Goal: Task Accomplishment & Management: Manage account settings

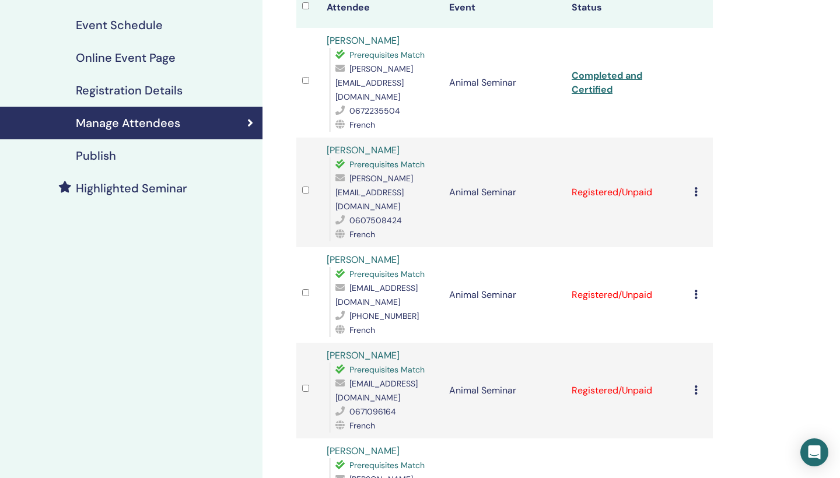
scroll to position [172, 0]
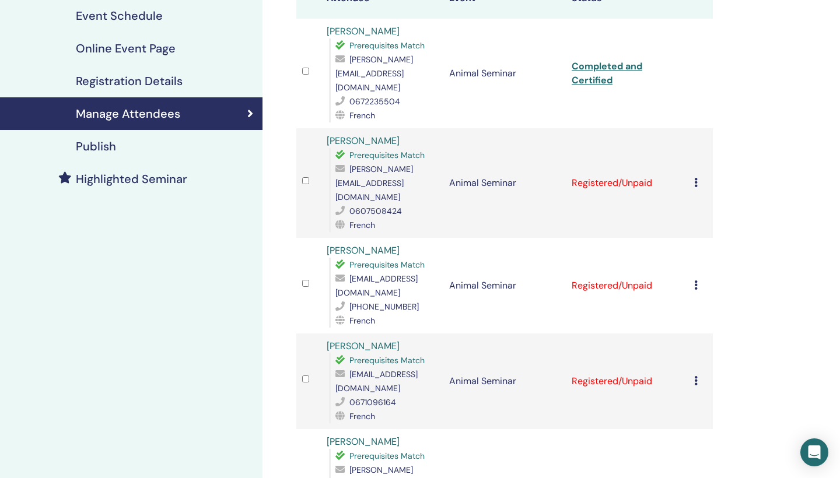
click at [696, 178] on icon at bounding box center [695, 182] width 3 height 9
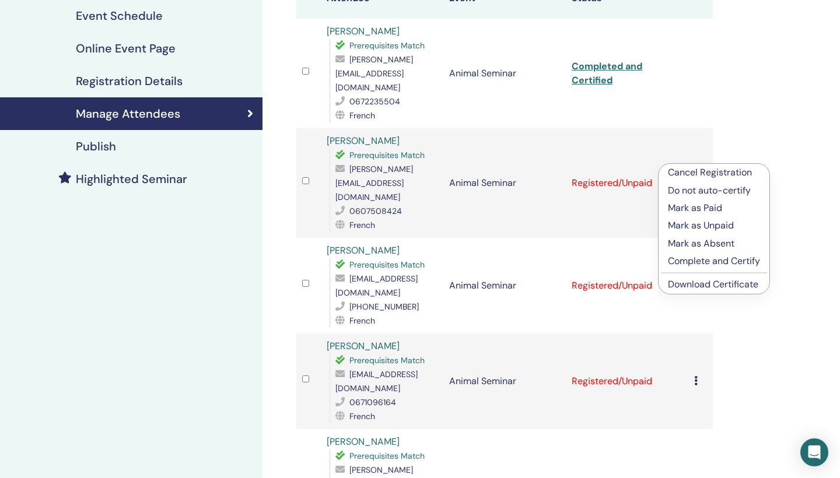
click at [700, 259] on p "Complete and Certify" at bounding box center [714, 261] width 92 height 14
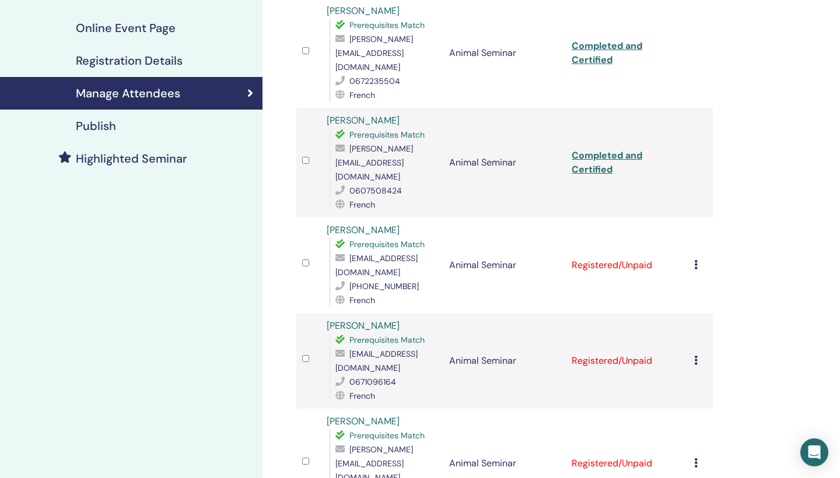
scroll to position [223, 0]
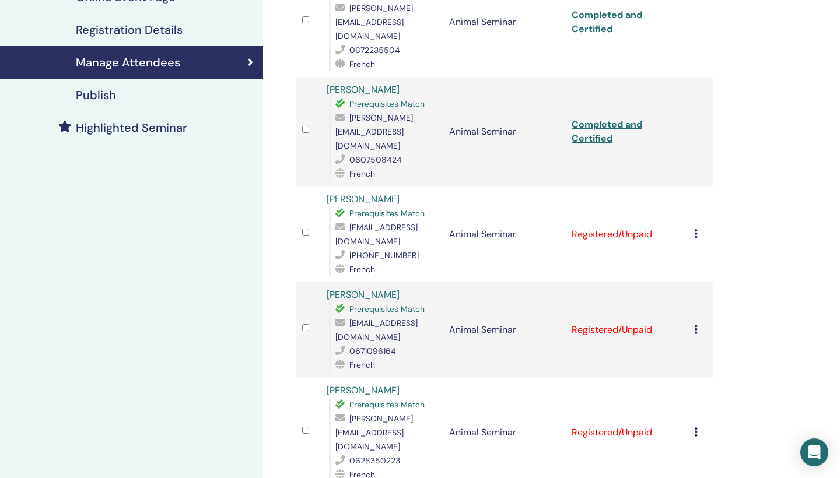
click at [697, 229] on icon at bounding box center [695, 233] width 3 height 9
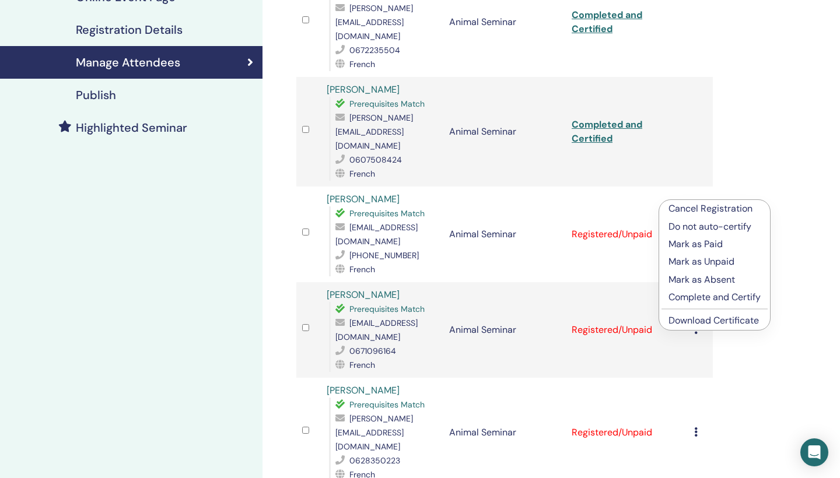
click at [696, 299] on p "Complete and Certify" at bounding box center [714, 297] width 92 height 14
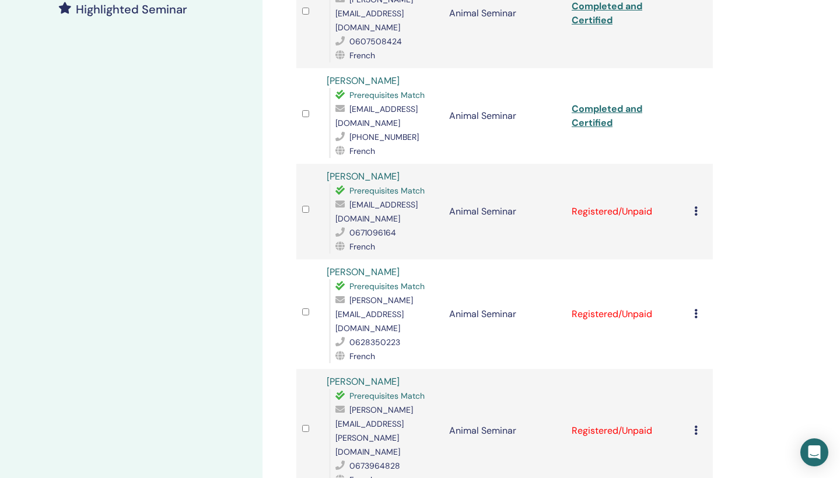
scroll to position [350, 0]
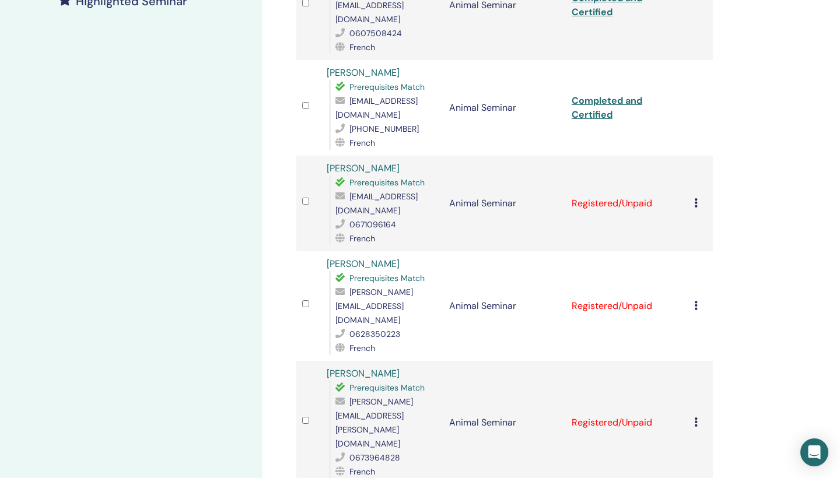
click at [698, 197] on div "Cancel Registration Do not auto-certify Mark as Paid Mark as Unpaid Mark as Abs…" at bounding box center [700, 204] width 13 height 14
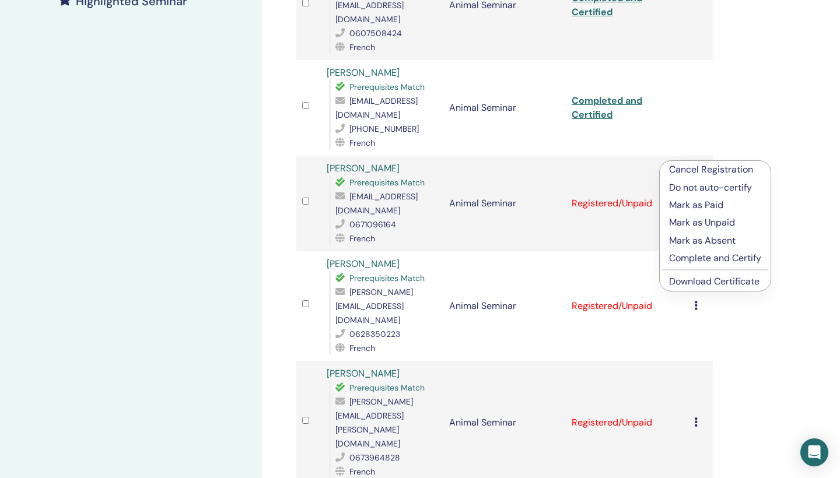
click at [696, 257] on p "Complete and Certify" at bounding box center [715, 258] width 92 height 14
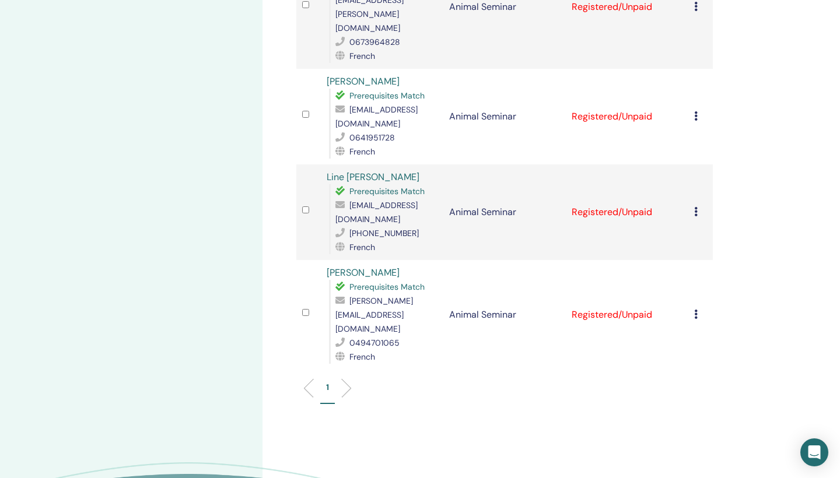
scroll to position [661, 0]
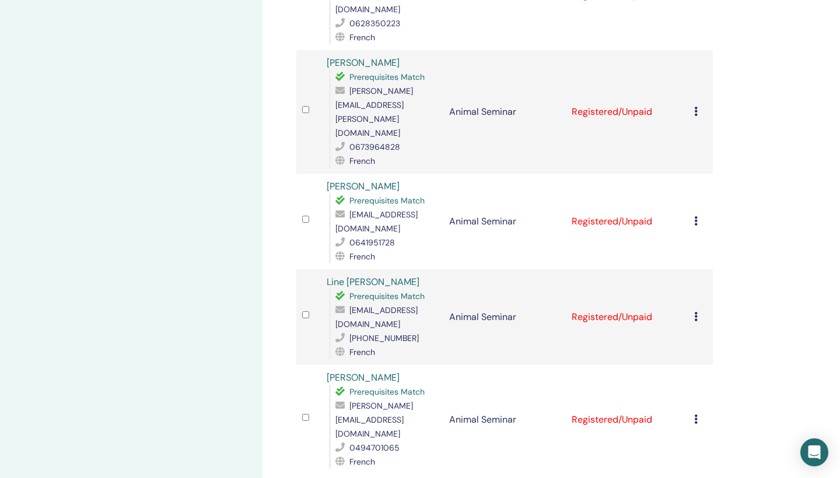
click at [696, 415] on icon at bounding box center [695, 419] width 3 height 9
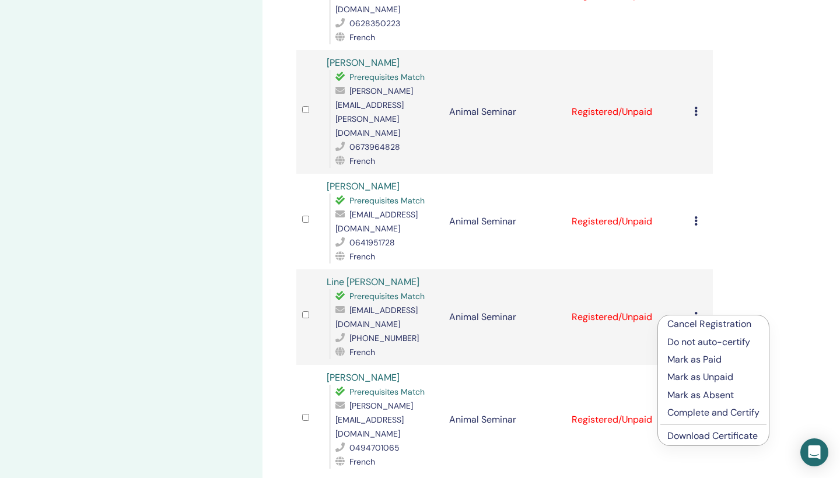
click at [688, 414] on p "Complete and Certify" at bounding box center [713, 413] width 92 height 14
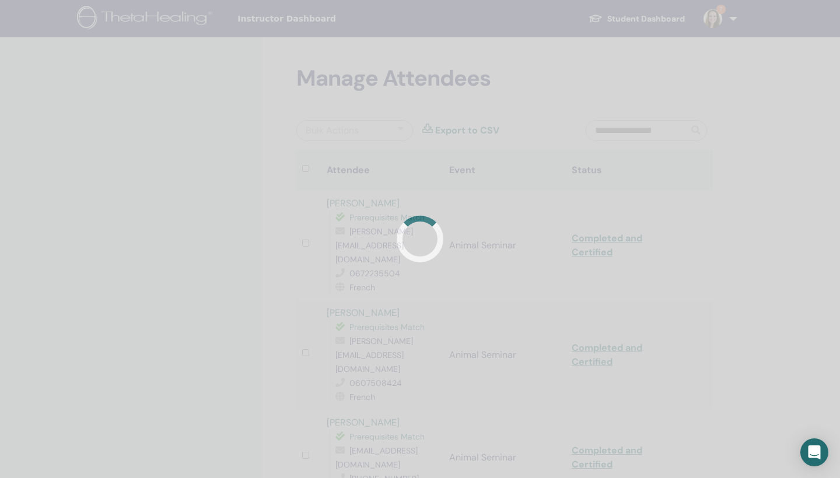
scroll to position [275, 0]
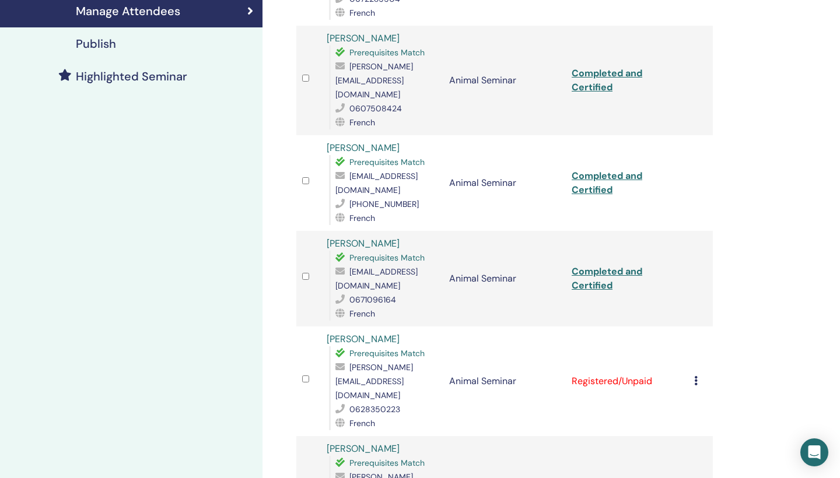
click at [698, 374] on div "Cancel Registration Do not auto-certify Mark as Paid Mark as Unpaid Mark as Abs…" at bounding box center [700, 381] width 13 height 14
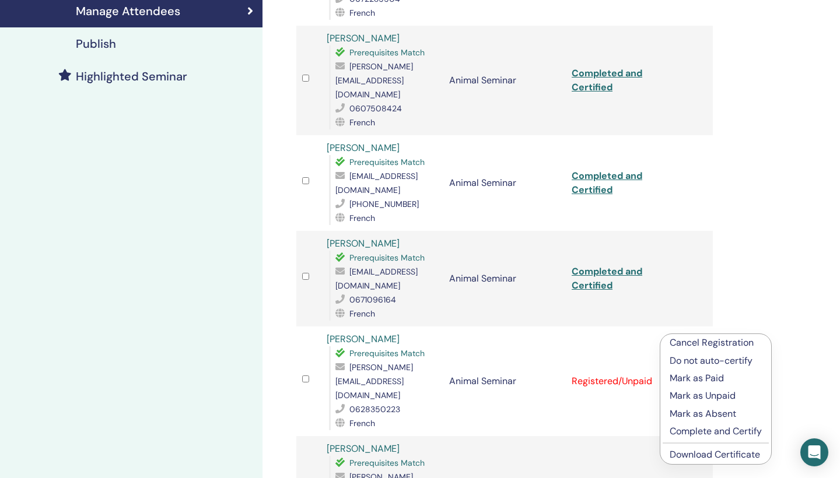
click at [700, 430] on p "Complete and Certify" at bounding box center [716, 432] width 92 height 14
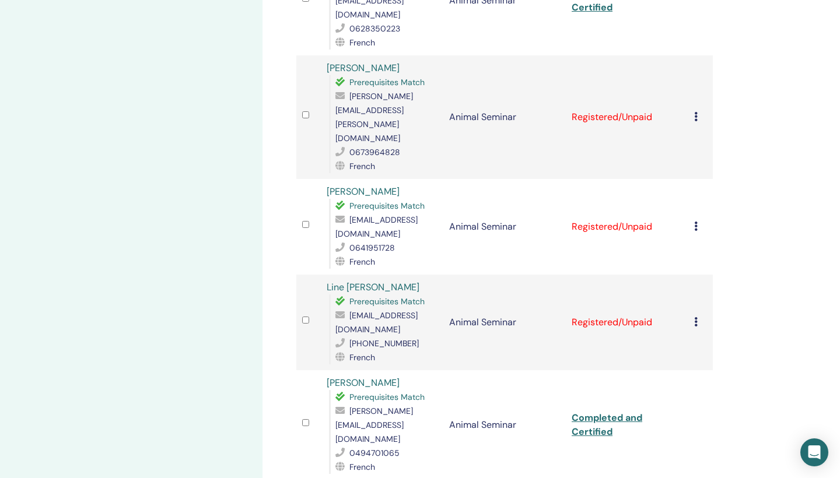
scroll to position [590, 0]
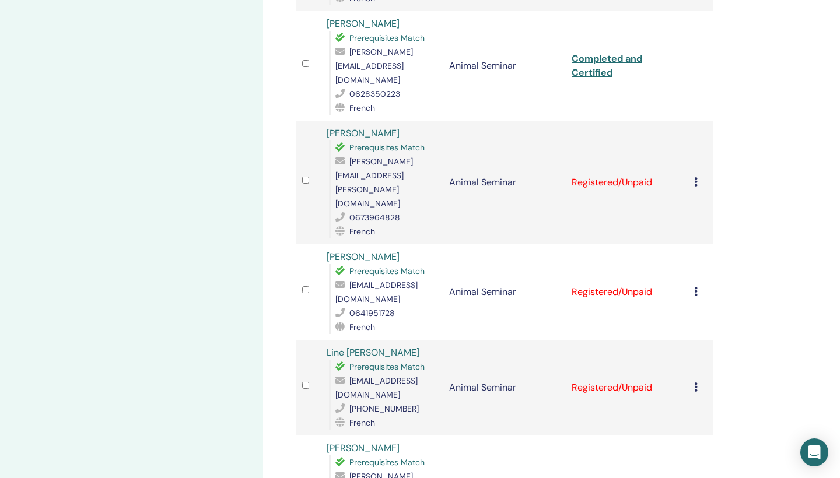
click at [696, 177] on icon at bounding box center [695, 181] width 3 height 9
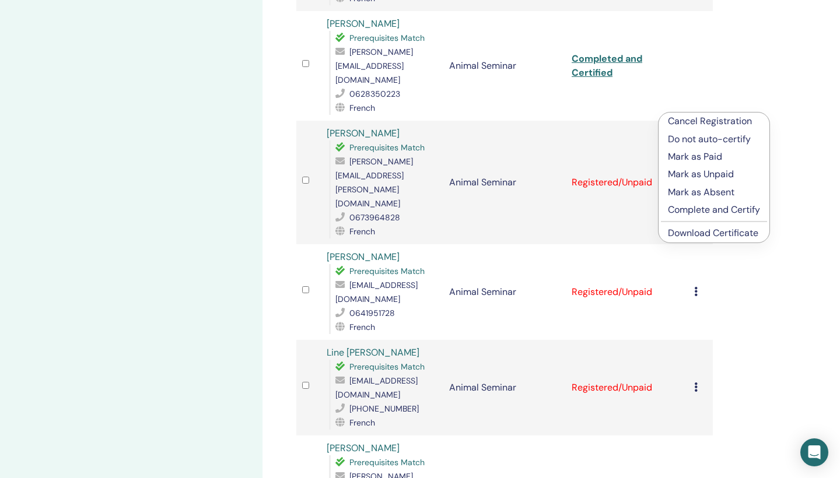
click at [689, 209] on p "Complete and Certify" at bounding box center [714, 210] width 92 height 14
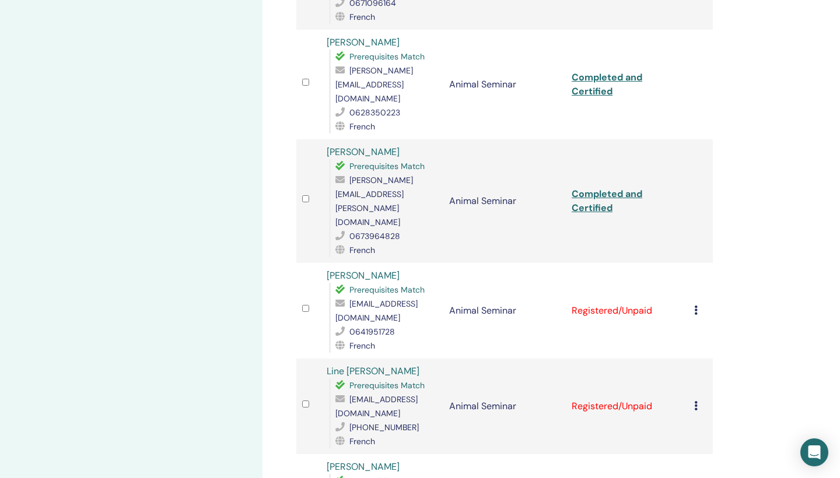
scroll to position [586, 0]
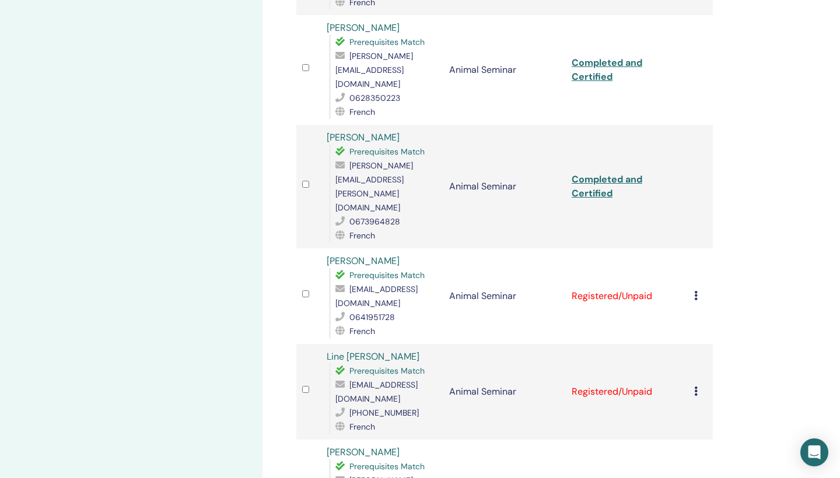
click at [696, 291] on icon at bounding box center [695, 295] width 3 height 9
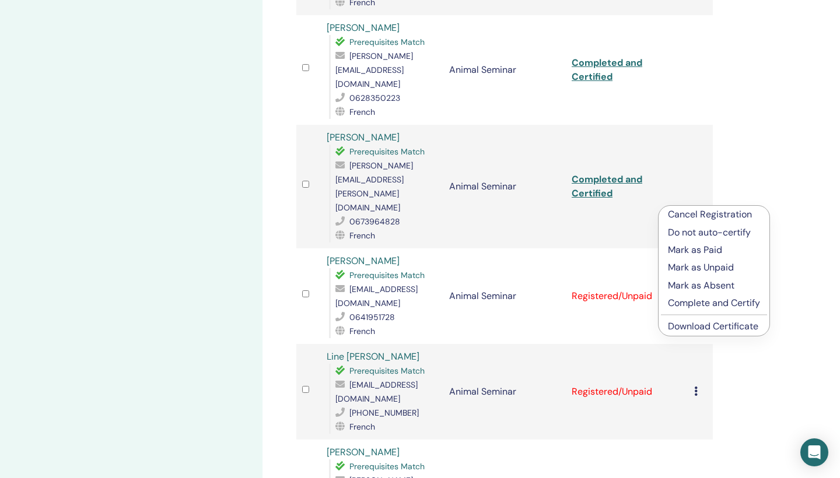
click at [700, 303] on p "Complete and Certify" at bounding box center [714, 303] width 92 height 14
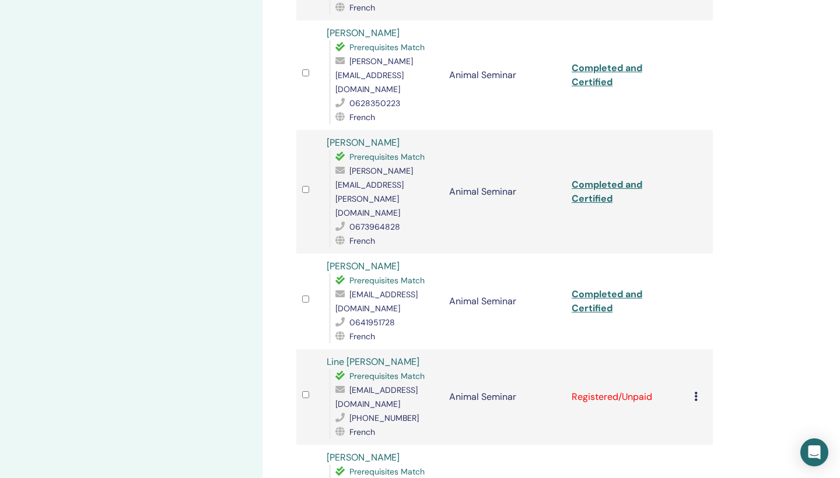
scroll to position [618, 0]
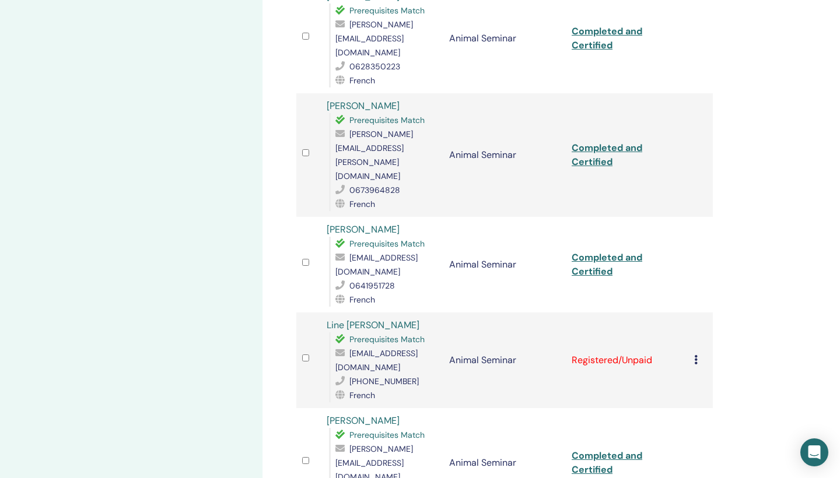
click at [696, 355] on icon at bounding box center [695, 359] width 3 height 9
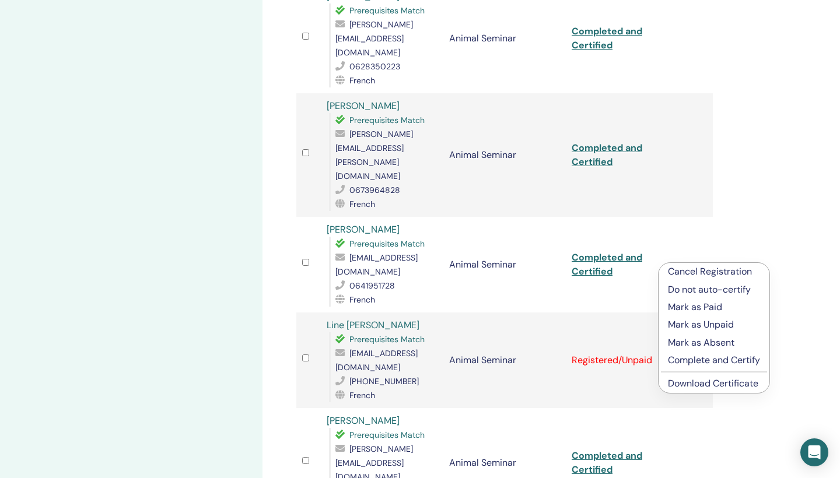
click at [684, 362] on p "Complete and Certify" at bounding box center [714, 360] width 92 height 14
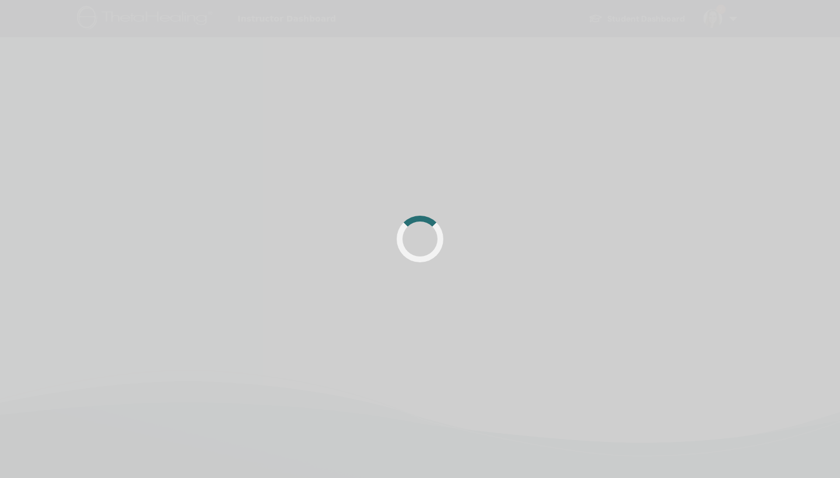
scroll to position [618, 0]
